Goal: Navigation & Orientation: Go to known website

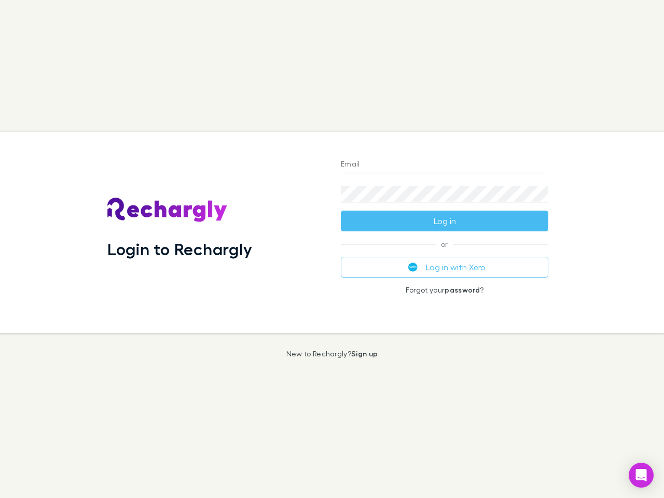
click at [332, 249] on div "Login to Rechargly" at bounding box center [215, 232] width 233 height 201
click at [445, 165] on input "Email" at bounding box center [445, 165] width 208 height 17
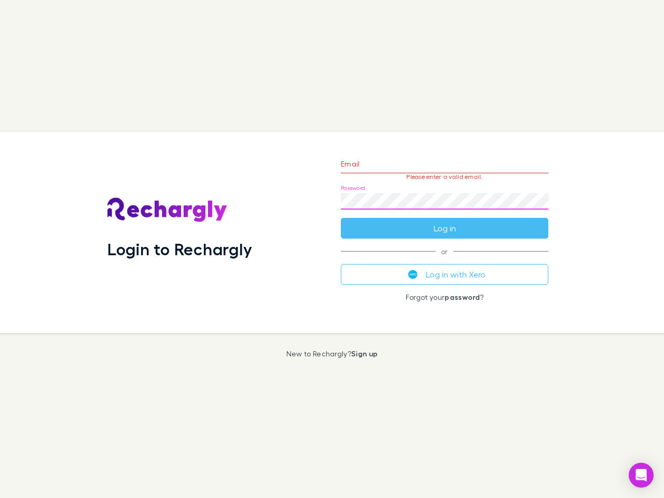
click at [445, 221] on form "Email Please enter a valid email. Password Log in" at bounding box center [445, 193] width 208 height 90
click at [445, 267] on div "Email Please enter a valid email. Password Log in or Log in with Xero Forgot yo…" at bounding box center [445, 232] width 224 height 201
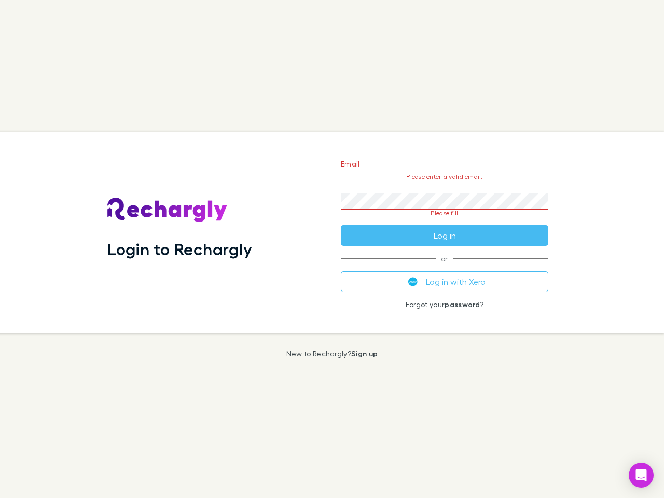
click at [641, 475] on icon "Open Intercom Messenger" at bounding box center [641, 475] width 11 height 12
